Goal: Information Seeking & Learning: Learn about a topic

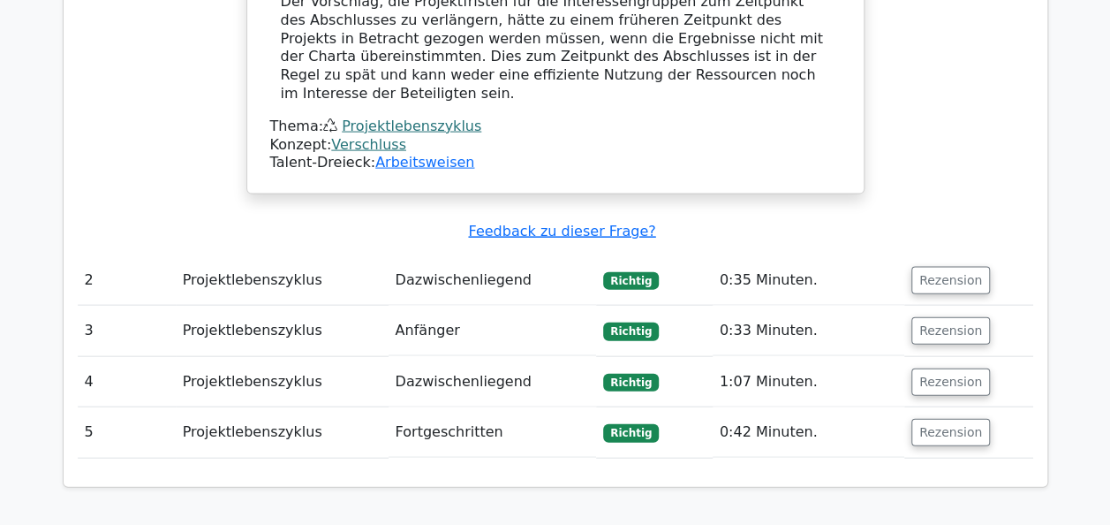
scroll to position [2055, 0]
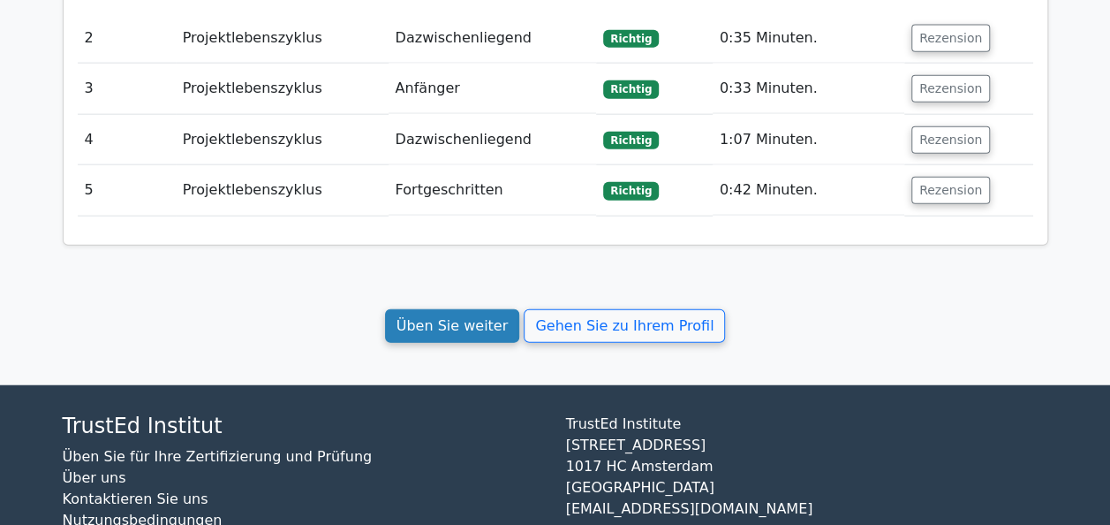
click at [458, 309] on link "Üben Sie weiter" at bounding box center [452, 326] width 135 height 34
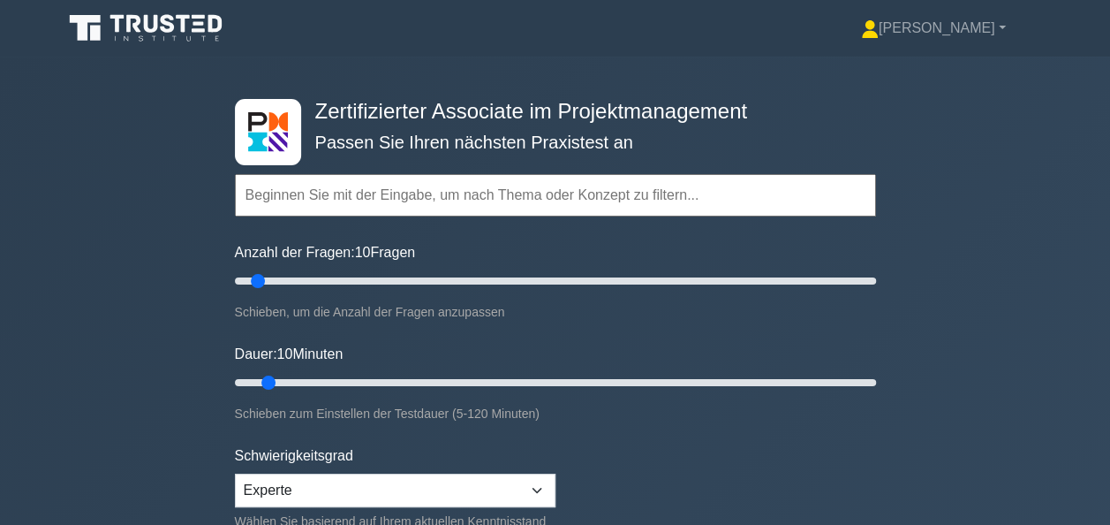
click at [125, 15] on icon at bounding box center [148, 28] width 170 height 34
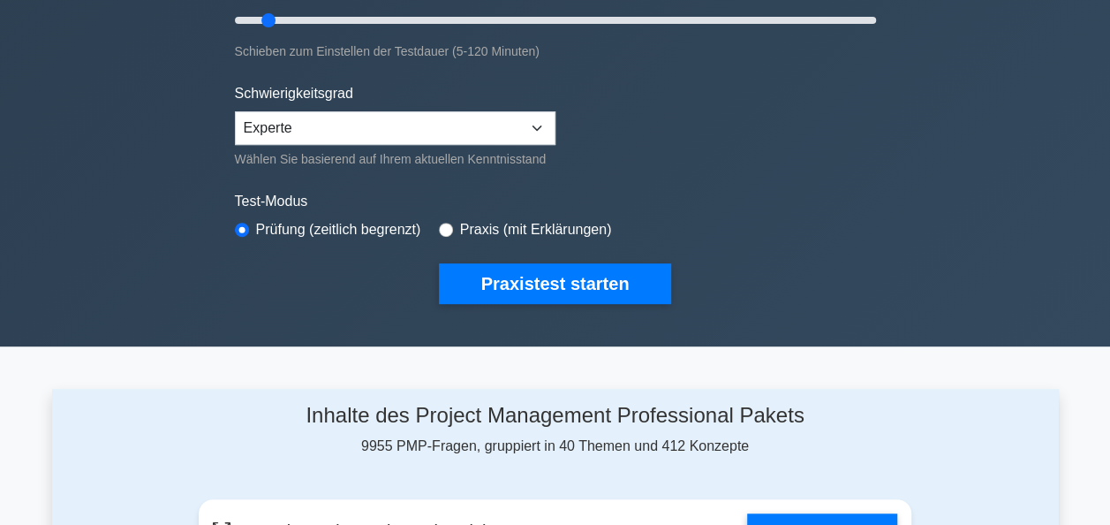
scroll to position [354, 0]
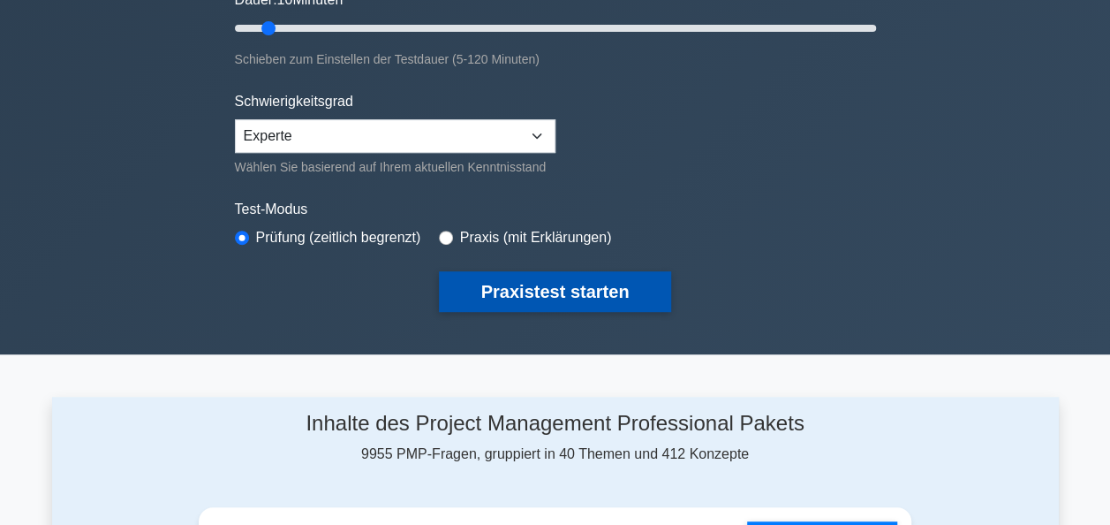
click at [574, 285] on button "Praxistest starten" at bounding box center [555, 291] width 233 height 41
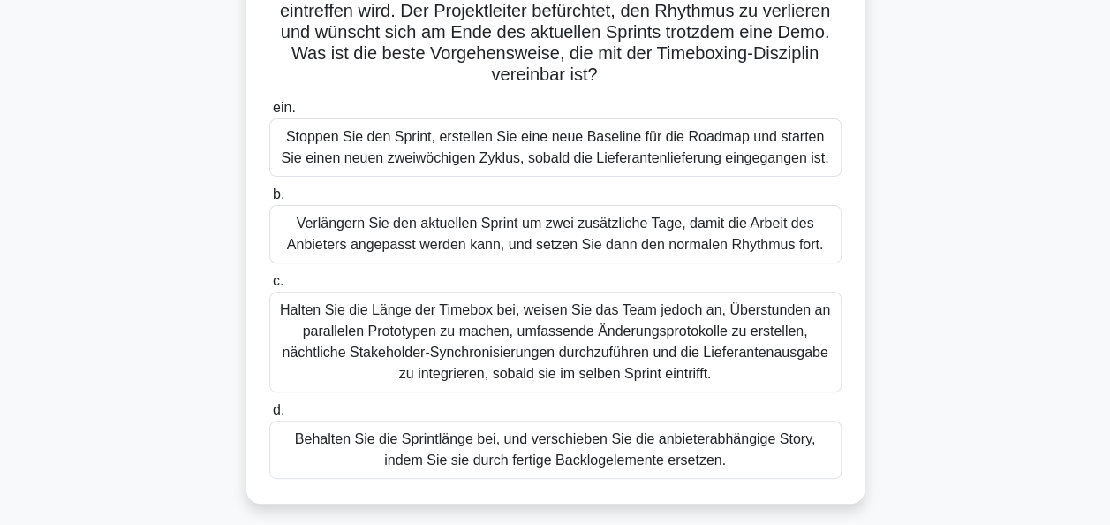
scroll to position [212, 0]
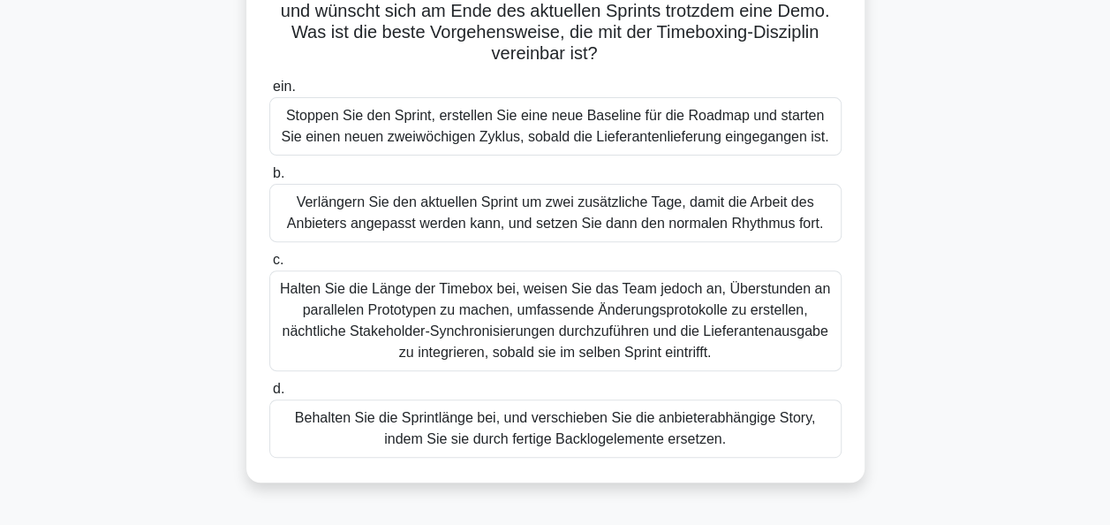
click at [671, 417] on div "Behalten Sie die Sprintlänge bei, und verschieben Sie die anbieterabhängige Sto…" at bounding box center [555, 428] width 572 height 58
click at [269, 395] on input "d. Behalten Sie die Sprintlänge bei, und verschieben Sie die anbieterabhängige …" at bounding box center [269, 388] width 0 height 11
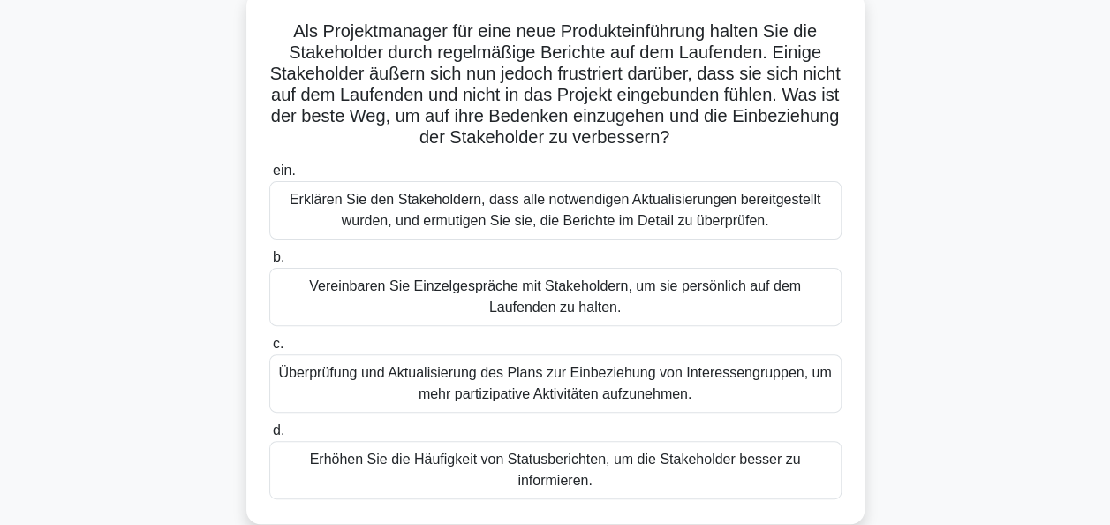
scroll to position [113, 0]
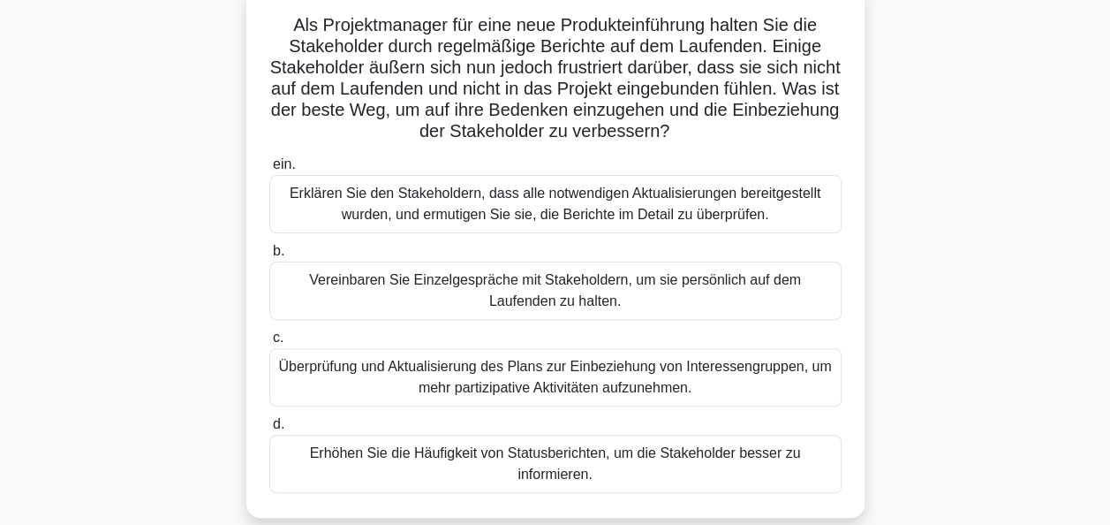
click at [637, 387] on div "Überprüfung und Aktualisierung des Plans zur Einbeziehung von Interessengruppen…" at bounding box center [555, 377] width 572 height 58
click at [269, 344] on input "c. Überprüfung und Aktualisierung des Plans zur Einbeziehung von Interessengrup…" at bounding box center [269, 337] width 0 height 11
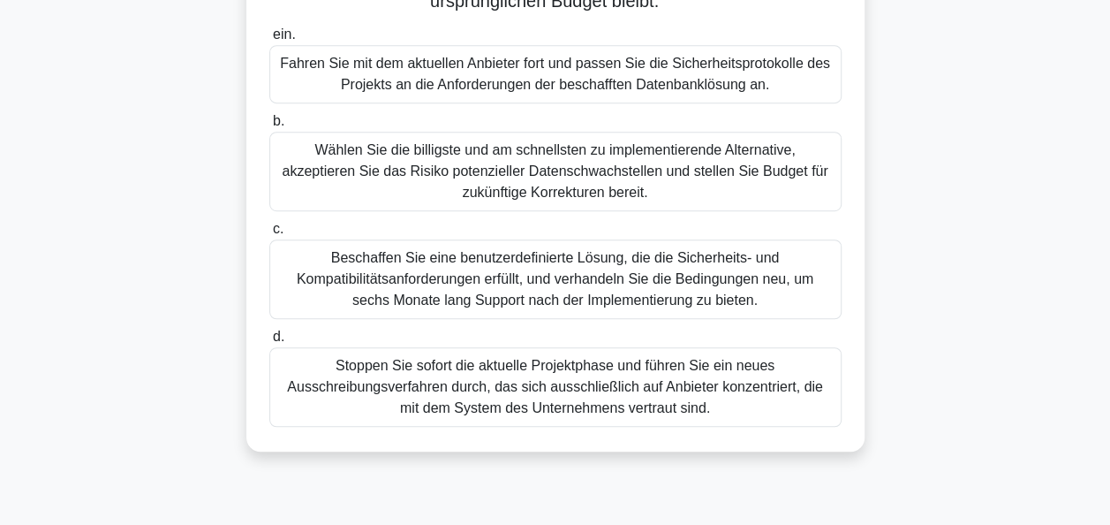
scroll to position [419, 0]
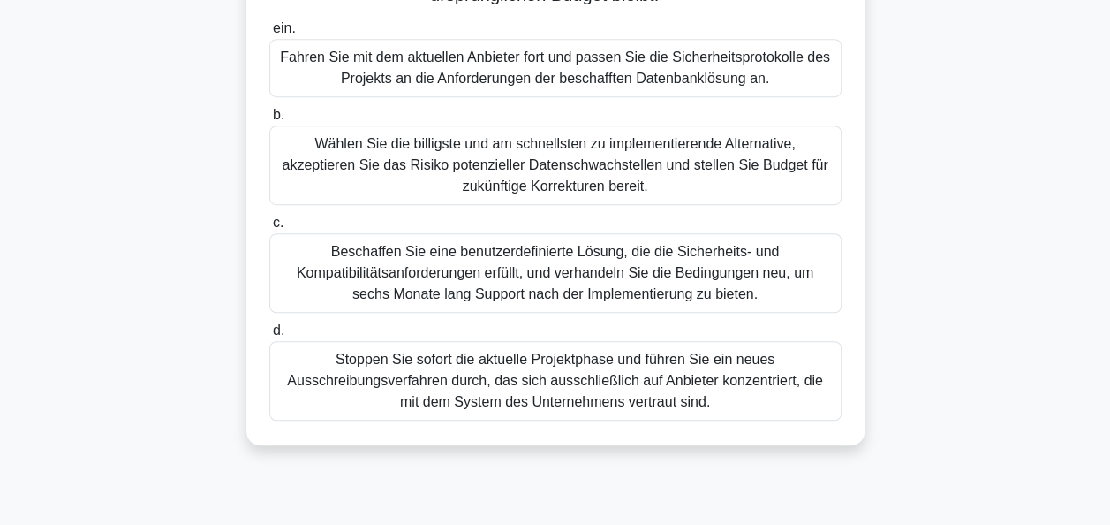
click at [640, 297] on div "Beschaffen Sie eine benutzerdefinierte Lösung, die die Sicherheits- und Kompati…" at bounding box center [555, 272] width 572 height 79
click at [269, 229] on input "c. Beschaffen Sie eine benutzerdefinierte Lösung, die die Sicherheits- und Komp…" at bounding box center [269, 222] width 0 height 11
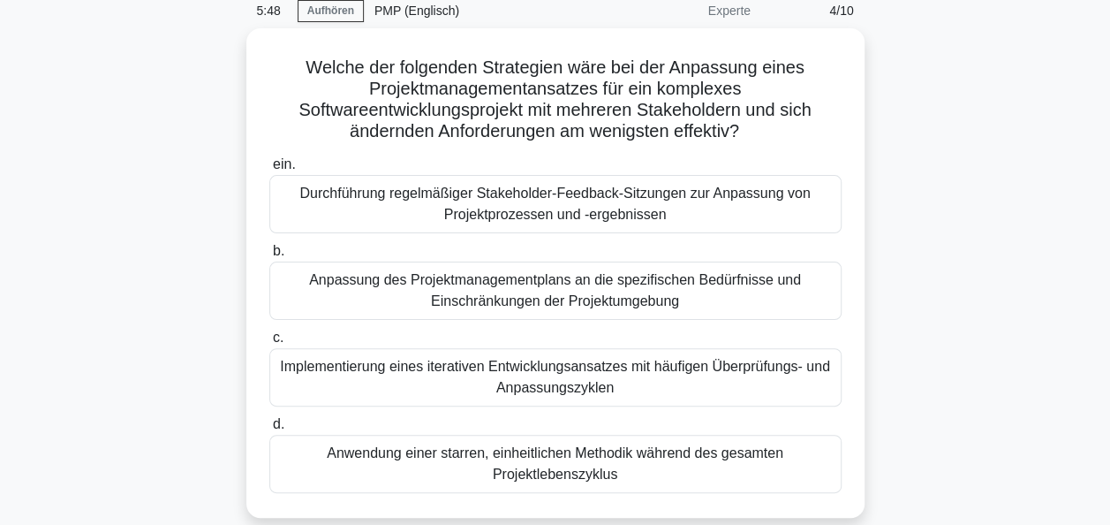
scroll to position [78, 0]
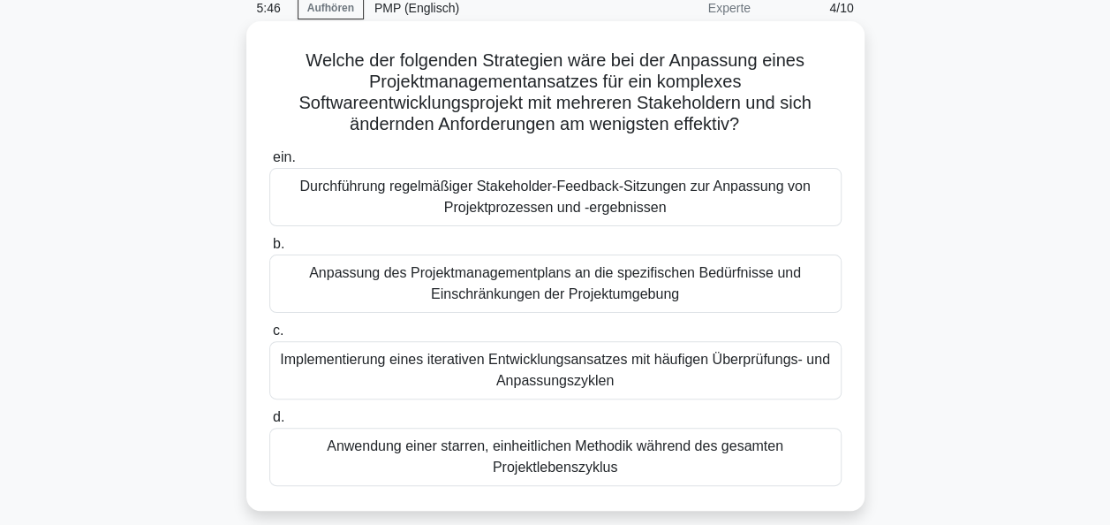
click at [655, 445] on div "Anwendung einer starren, einheitlichen Methodik während des gesamten Projektleb…" at bounding box center [555, 457] width 572 height 58
click at [269, 423] on input "d. Anwendung einer starren, einheitlichen Methodik während des gesamten Projekt…" at bounding box center [269, 417] width 0 height 11
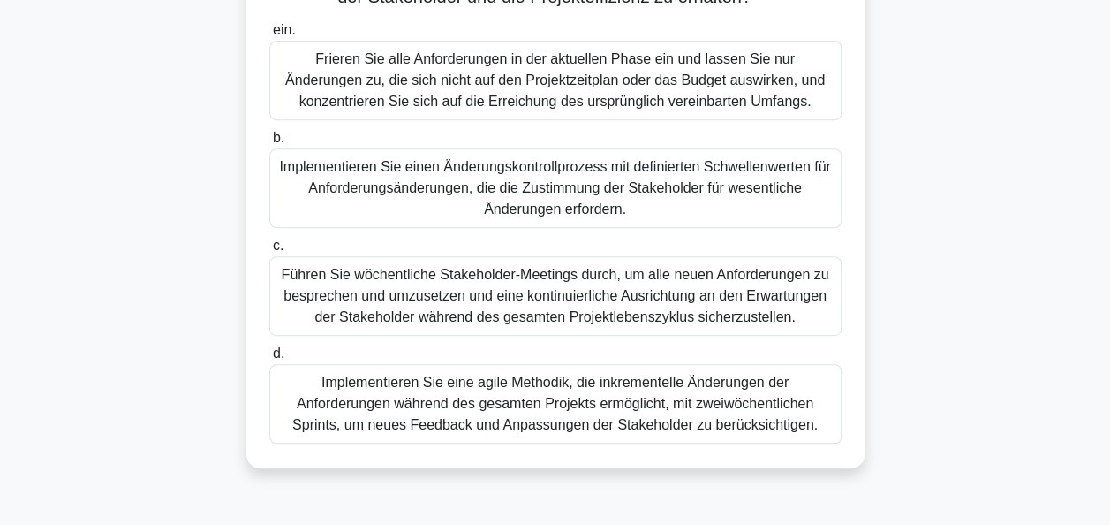
scroll to position [353, 0]
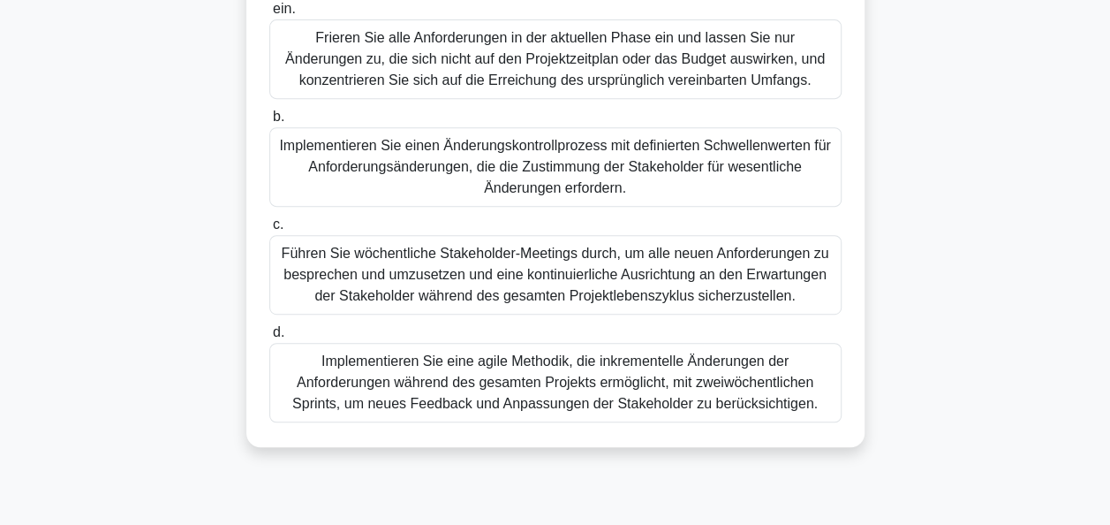
click at [701, 369] on div "Implementieren Sie eine agile Methodik, die inkrementelle Änderungen der Anford…" at bounding box center [555, 382] width 572 height 79
click at [269, 338] on input "d. Implementieren Sie eine agile Methodik, die inkrementelle Änderungen der Anf…" at bounding box center [269, 332] width 0 height 11
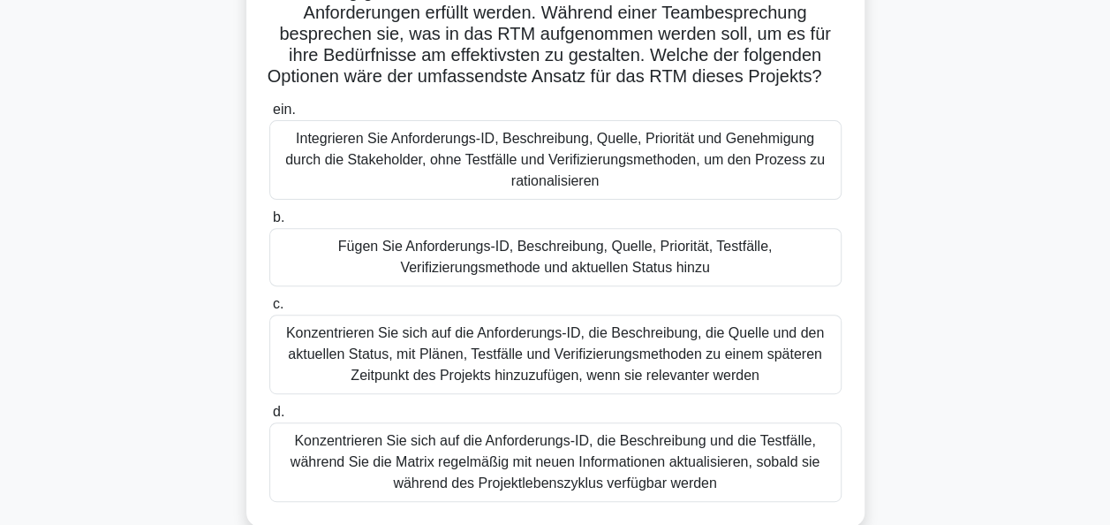
scroll to position [193, 0]
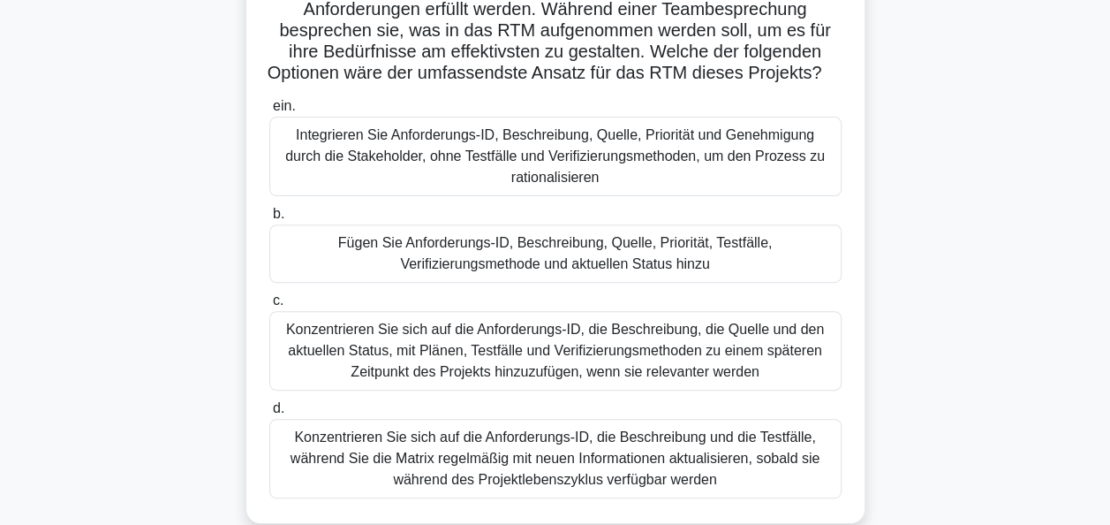
click at [597, 264] on div "Fügen Sie Anforderungs-ID, Beschreibung, Quelle, Priorität, Testfälle, Verifizi…" at bounding box center [555, 253] width 572 height 58
click at [269, 220] on input "b. Fügen Sie Anforderungs-ID, Beschreibung, Quelle, Priorität, Testfälle, Verif…" at bounding box center [269, 213] width 0 height 11
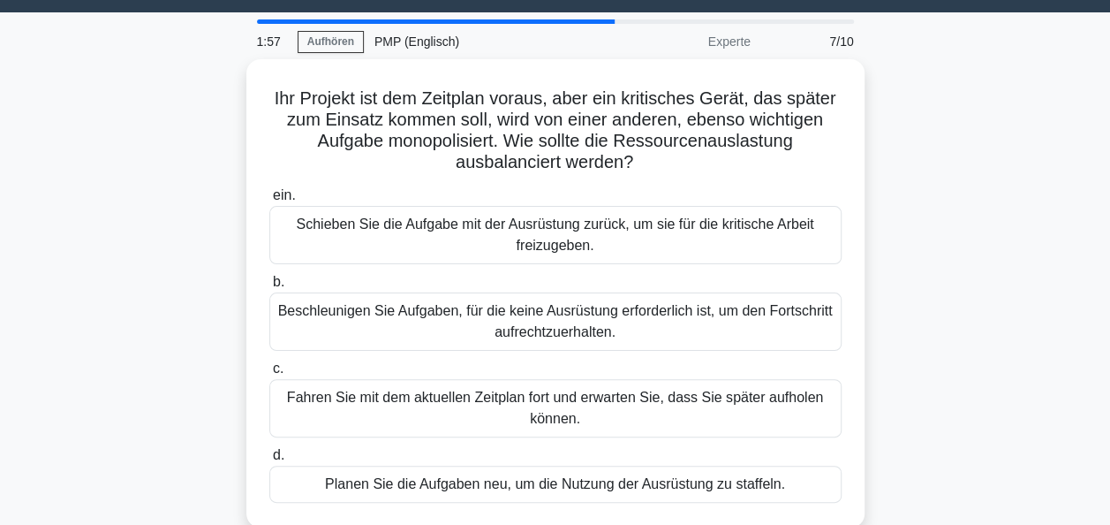
scroll to position [39, 0]
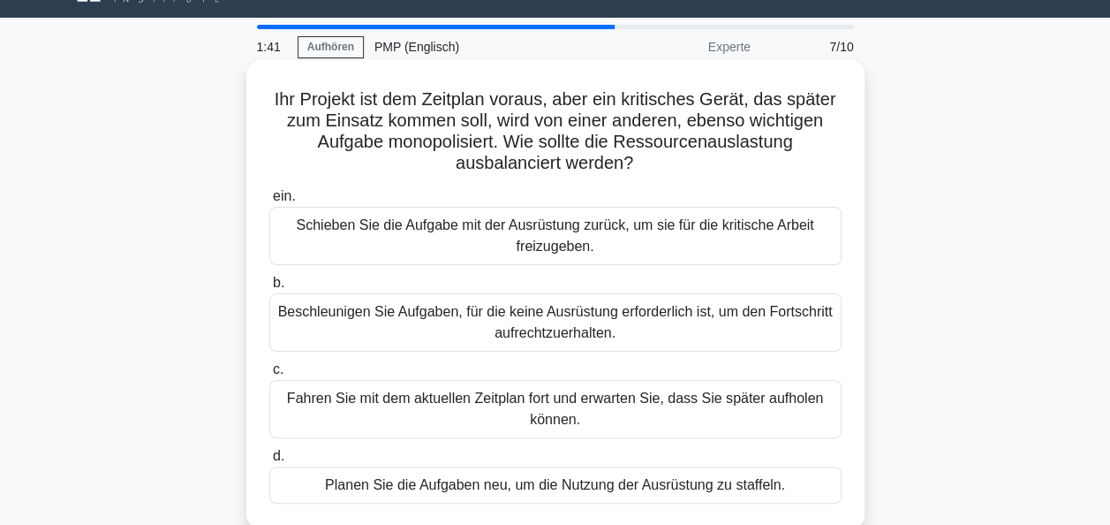
click at [573, 481] on div "Planen Sie die Aufgaben neu, um die Nutzung der Ausrüstung zu staffeln." at bounding box center [555, 484] width 572 height 37
click at [269, 462] on input "d. Planen Sie die Aufgaben neu, um die Nutzung der Ausrüstung zu staffeln." at bounding box center [269, 455] width 0 height 11
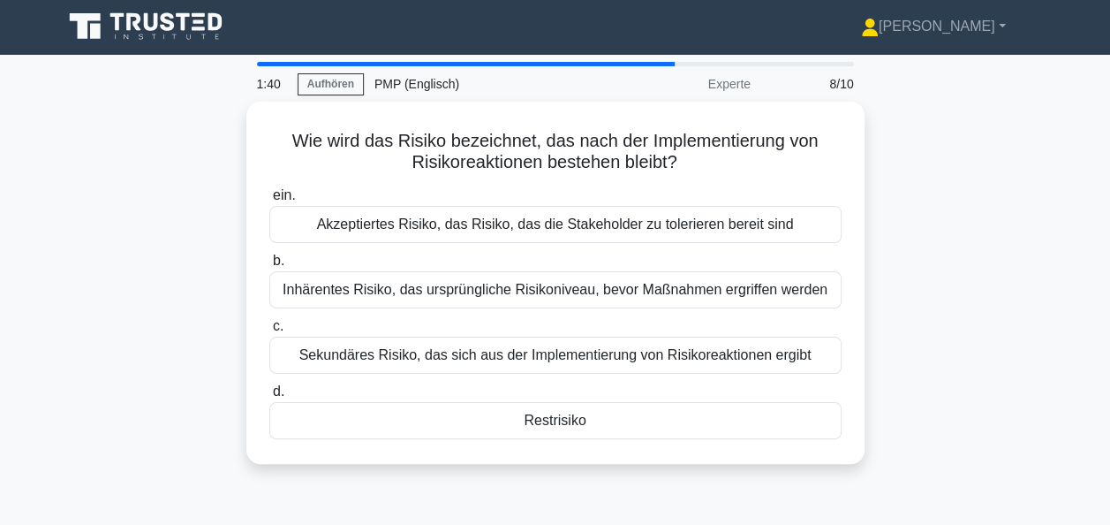
scroll to position [0, 0]
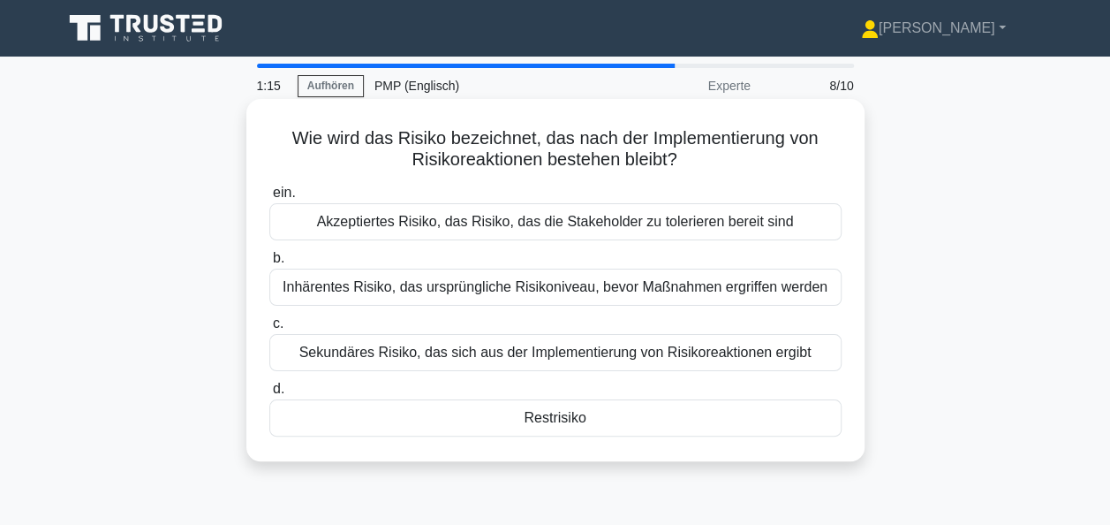
click at [537, 414] on div "Restrisiko" at bounding box center [555, 417] width 572 height 37
click at [269, 395] on input "d. Restrisiko" at bounding box center [269, 388] width 0 height 11
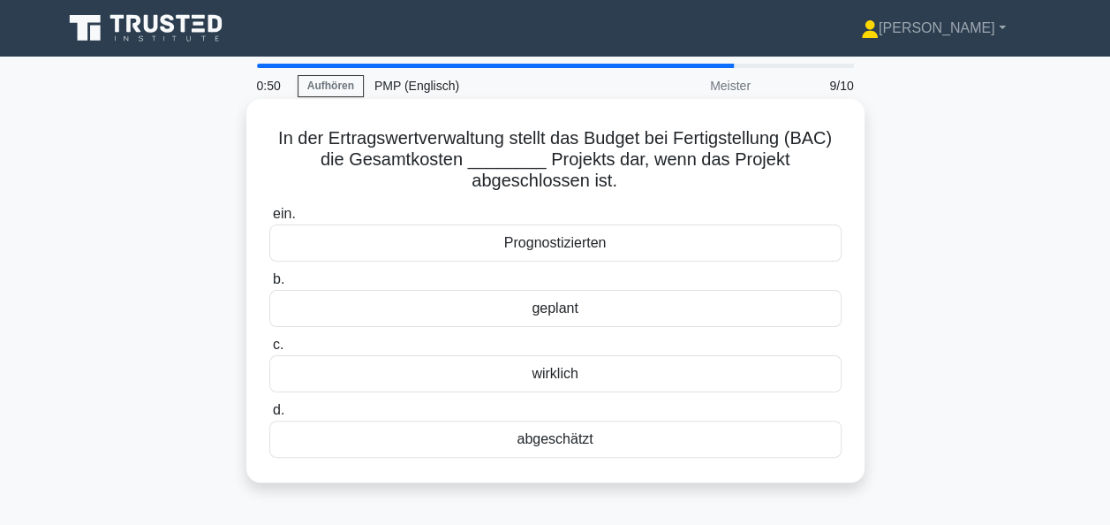
click at [556, 312] on div "geplant" at bounding box center [555, 308] width 572 height 37
click at [269, 285] on input "b. geplant" at bounding box center [269, 279] width 0 height 11
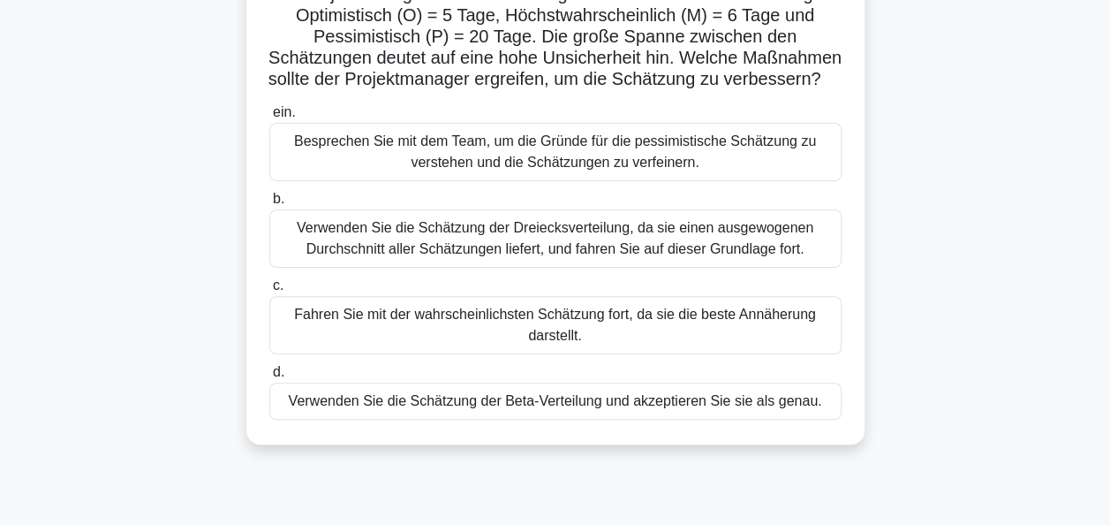
scroll to position [150, 0]
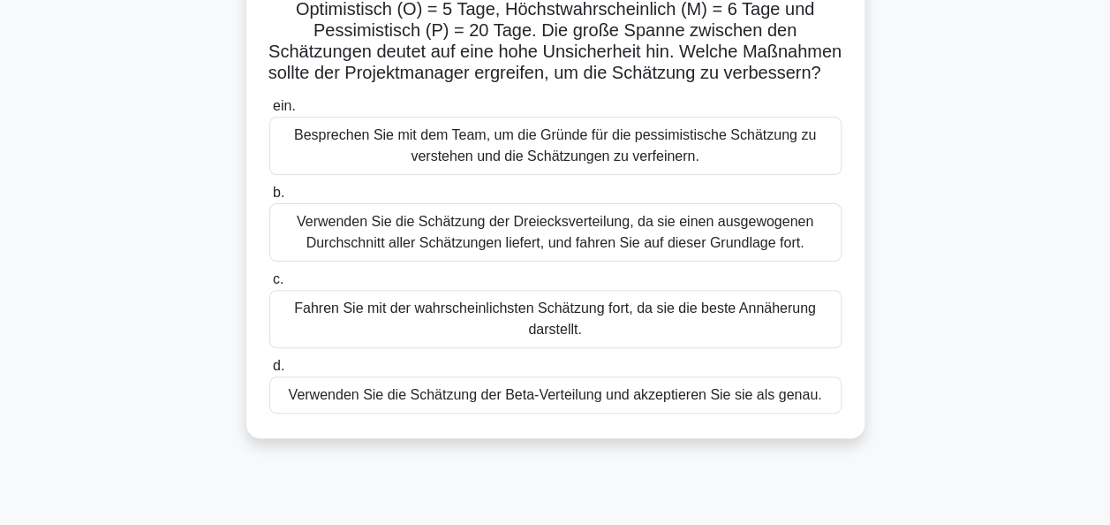
click at [579, 413] on div "Verwenden Sie die Schätzung der Beta-Verteilung und akzeptieren Sie sie als gen…" at bounding box center [555, 394] width 572 height 37
click at [269, 372] on input "d. Verwenden Sie die Schätzung der Beta-Verteilung und akzeptieren Sie sie als …" at bounding box center [269, 365] width 0 height 11
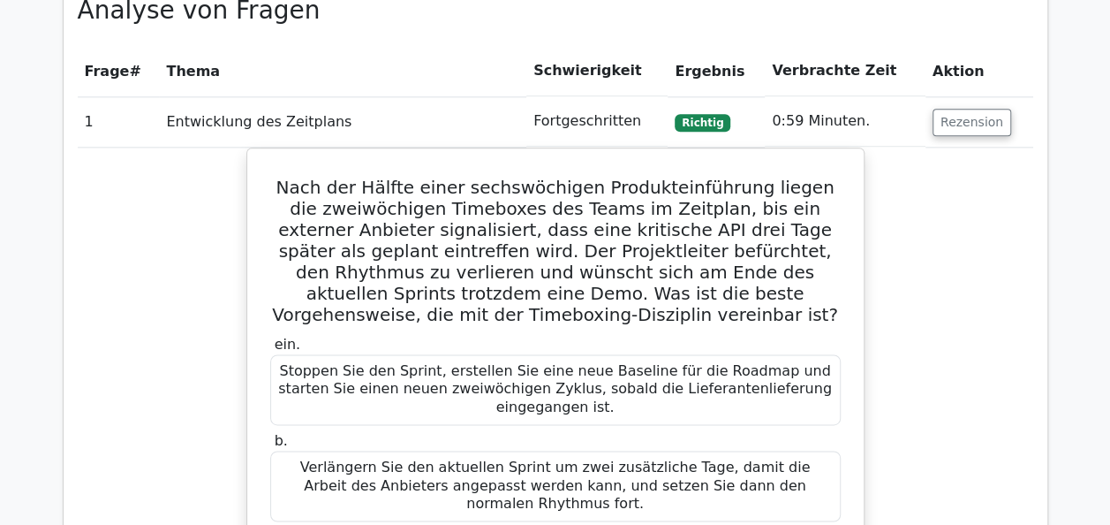
scroll to position [1082, 0]
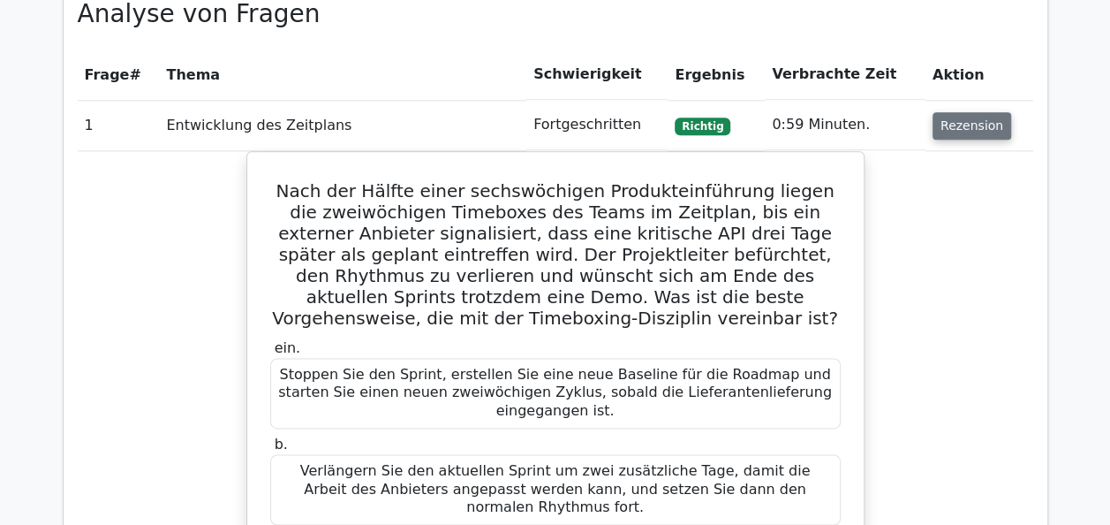
click at [957, 121] on button "Rezension" at bounding box center [972, 125] width 79 height 27
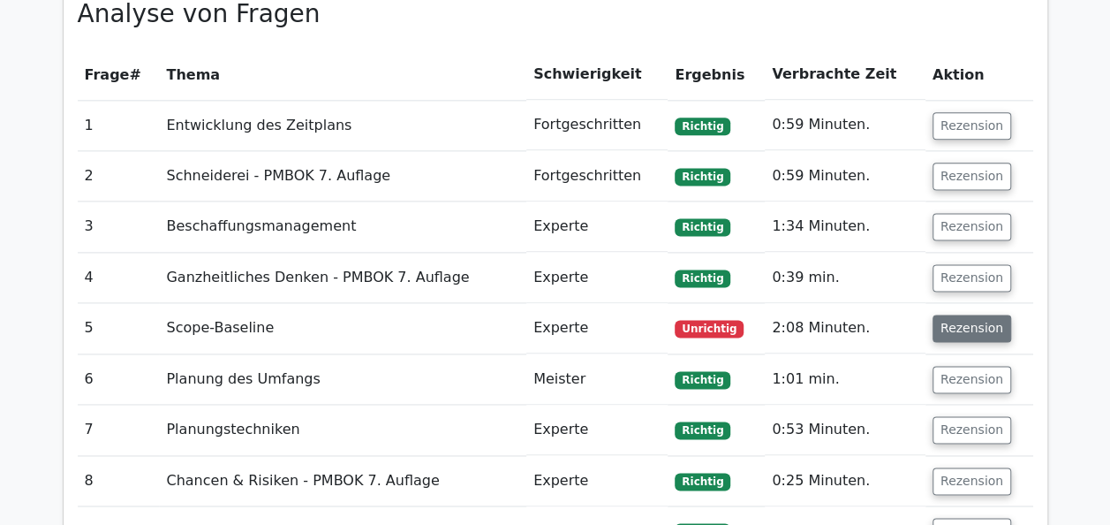
click at [957, 330] on button "Rezension" at bounding box center [972, 327] width 79 height 27
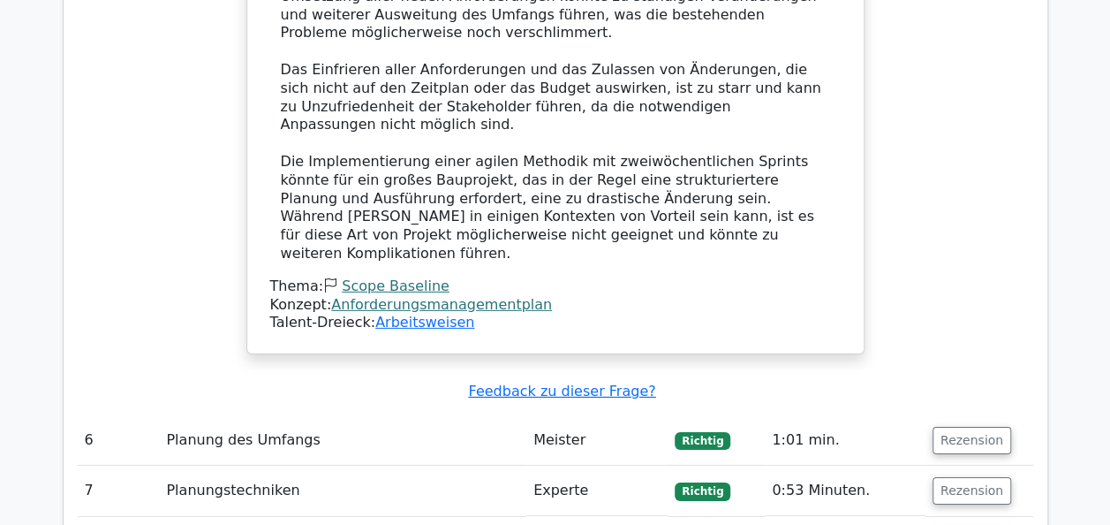
scroll to position [2849, 0]
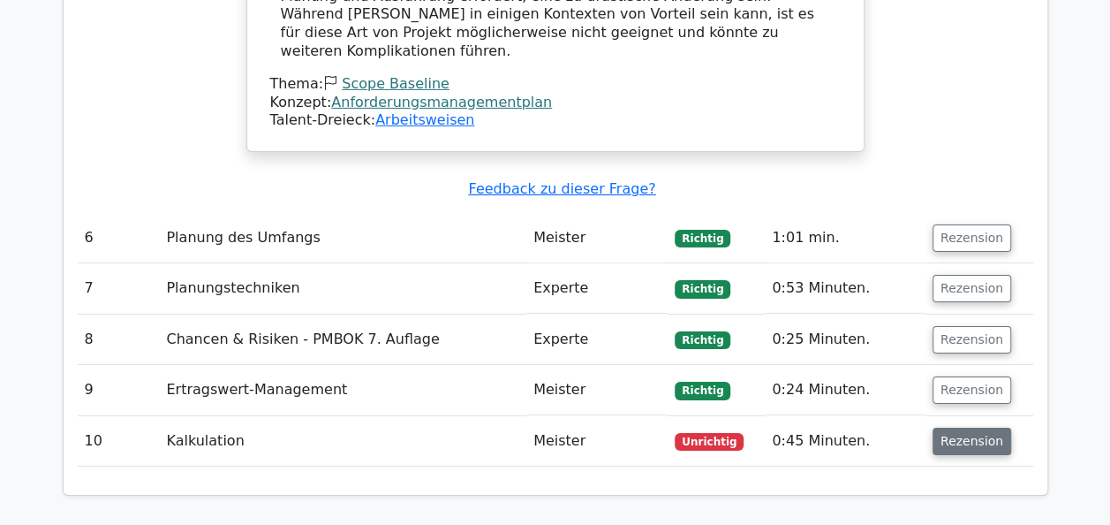
click at [965, 428] on button "Rezension" at bounding box center [972, 441] width 79 height 27
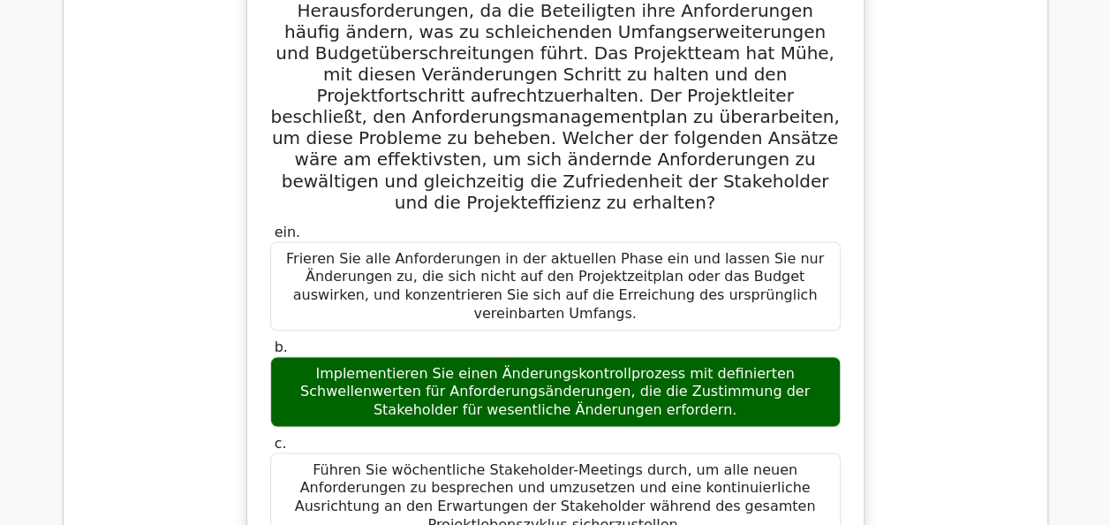
scroll to position [1506, 0]
